Goal: Information Seeking & Learning: Learn about a topic

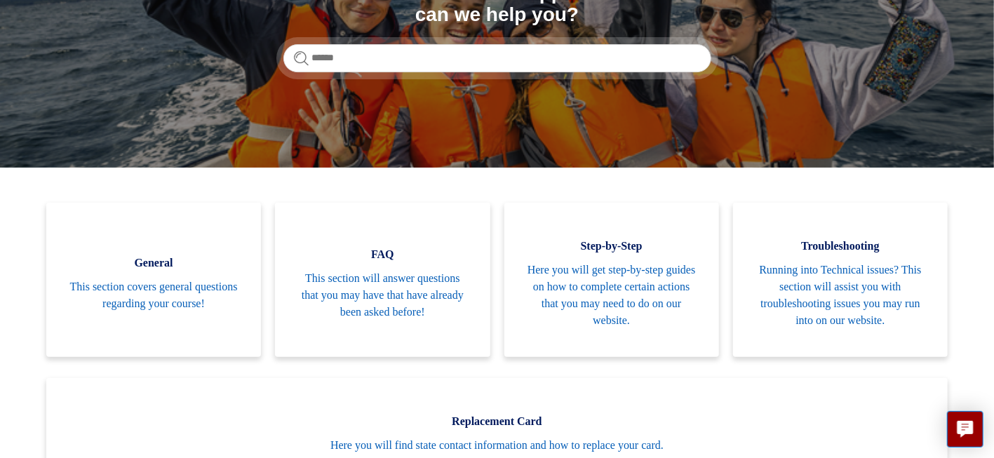
scroll to position [207, 0]
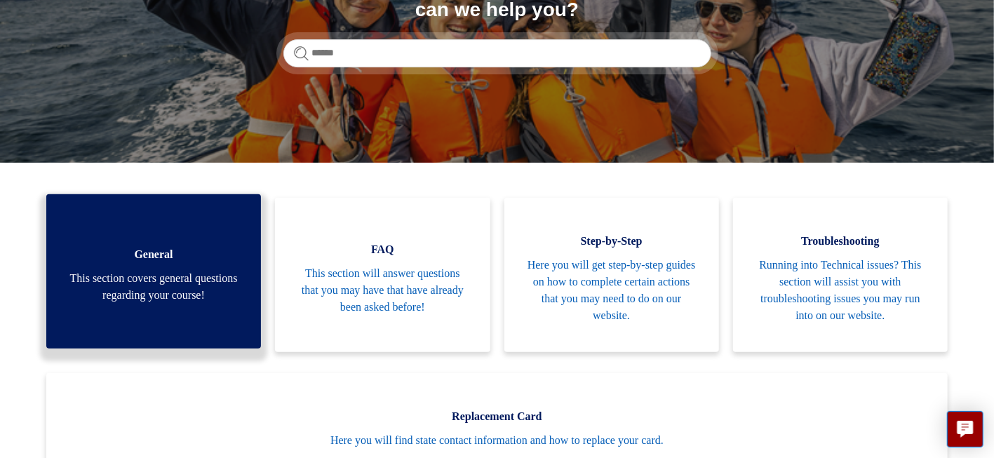
click at [173, 274] on span "This section covers general questions regarding your course!" at bounding box center [153, 287] width 173 height 34
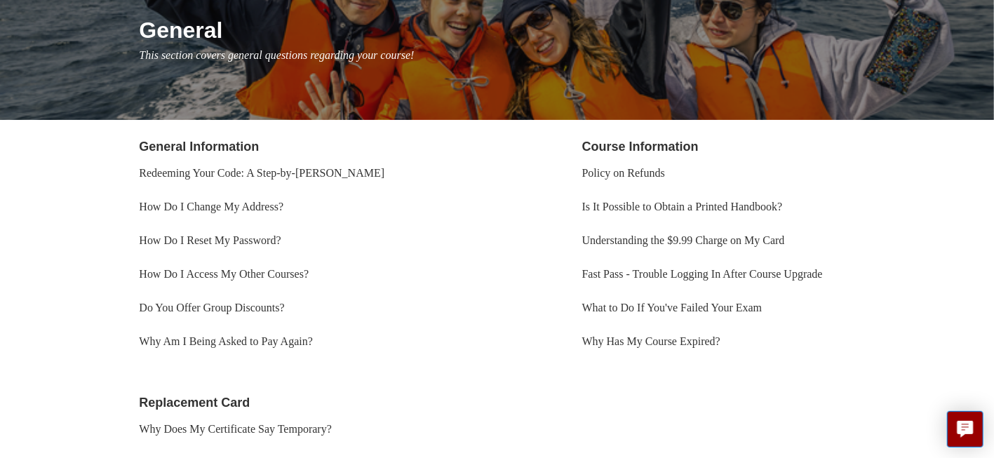
scroll to position [173, 0]
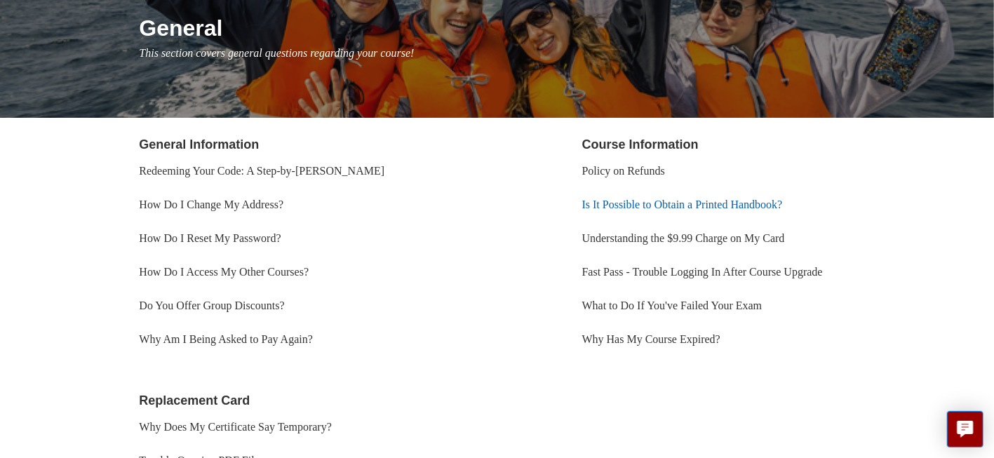
click at [592, 208] on link "Is It Possible to Obtain a Printed Handbook?" at bounding box center [682, 205] width 201 height 12
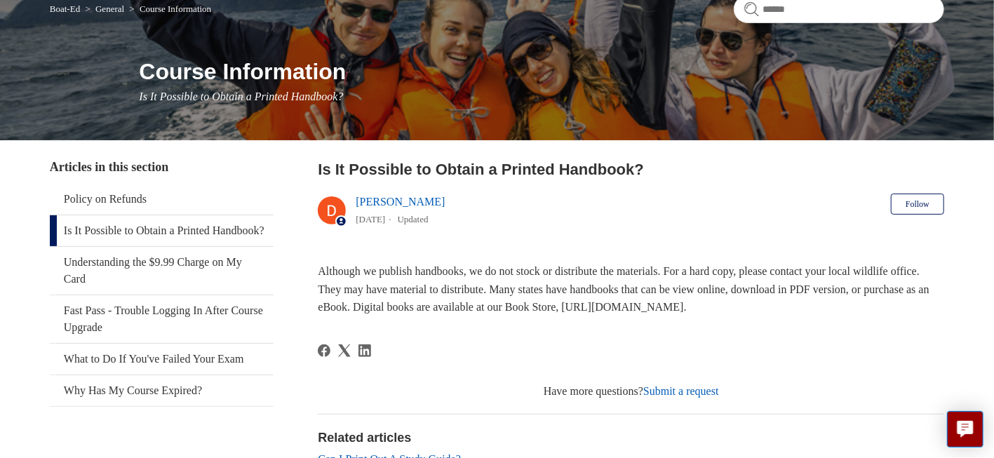
scroll to position [130, 0]
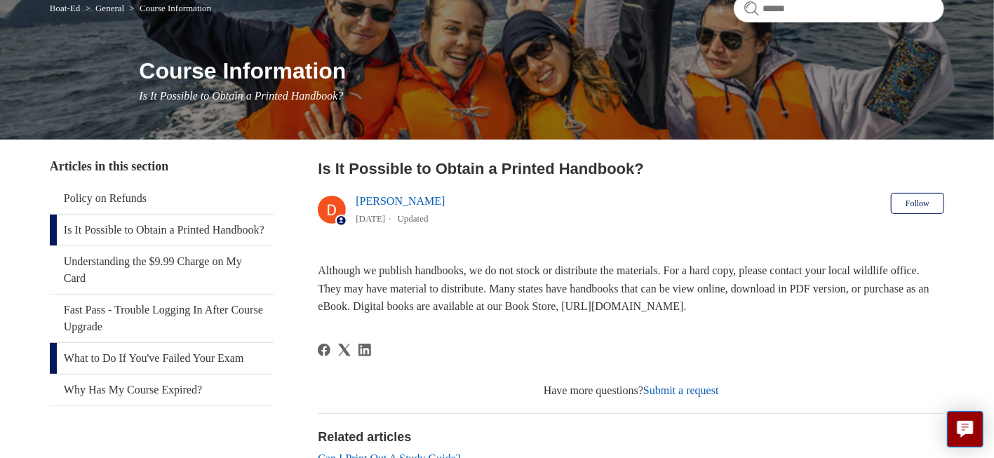
click at [163, 361] on link "What to Do If You've Failed Your Exam" at bounding box center [162, 358] width 224 height 31
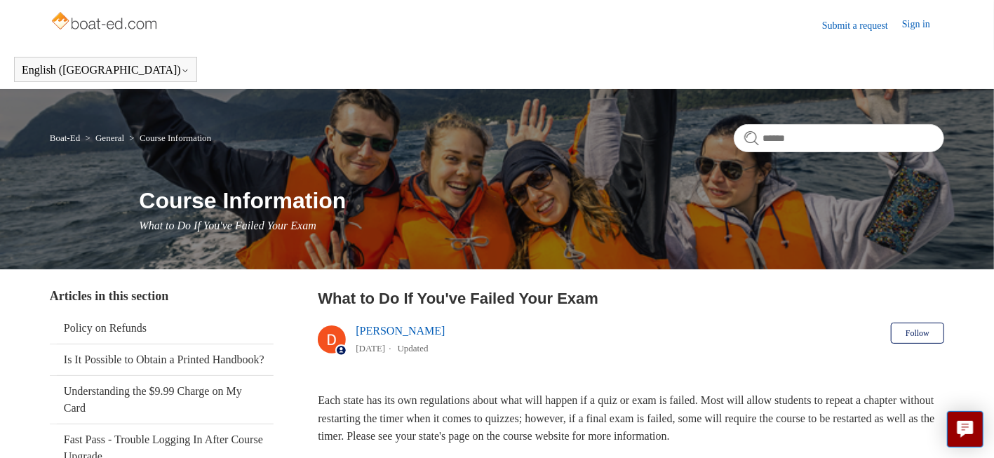
click at [132, 32] on img at bounding box center [106, 22] width 112 height 28
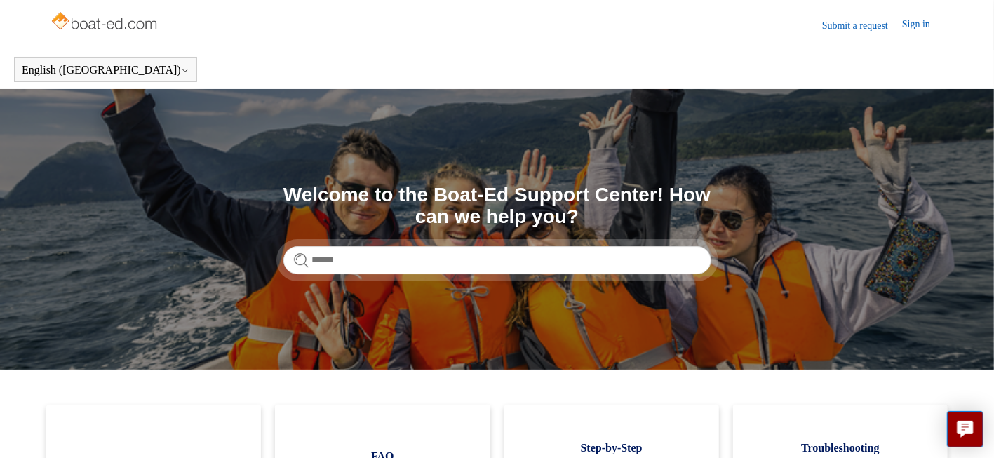
click at [922, 27] on link "Sign in" at bounding box center [923, 25] width 42 height 17
